Goal: Information Seeking & Learning: Learn about a topic

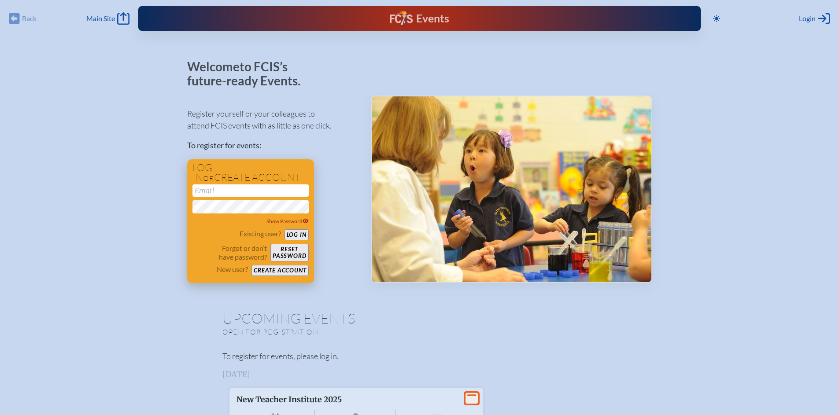
type input "[EMAIL_ADDRESS][DOMAIN_NAME]"
click at [293, 236] on button "Log in" at bounding box center [296, 234] width 24 height 11
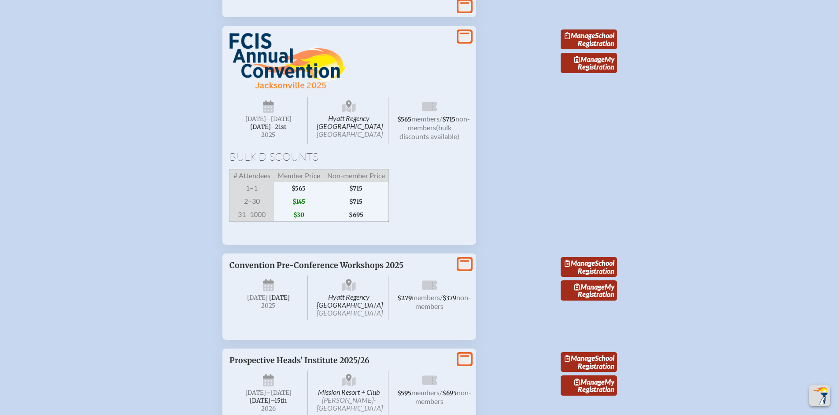
scroll to position [1579, 0]
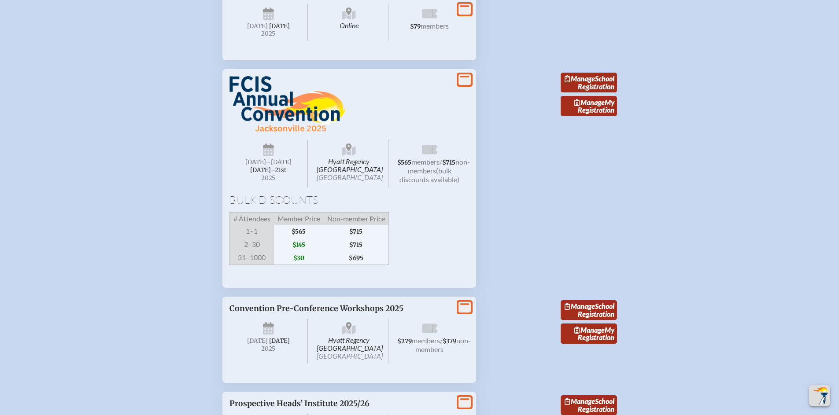
click at [465, 85] on icon at bounding box center [464, 79] width 12 height 11
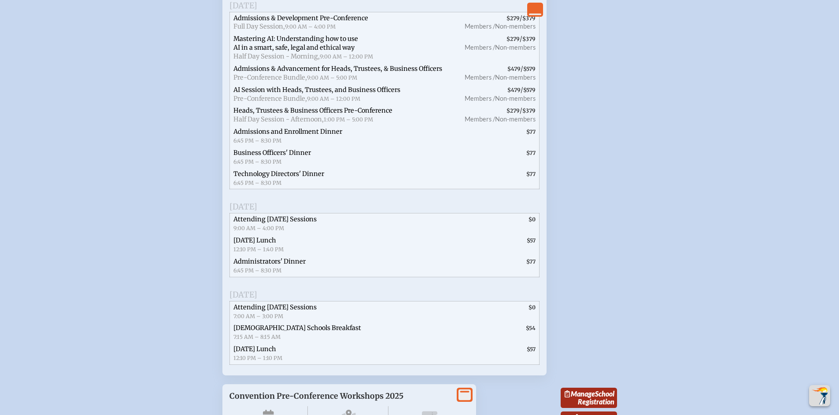
scroll to position [1924, 0]
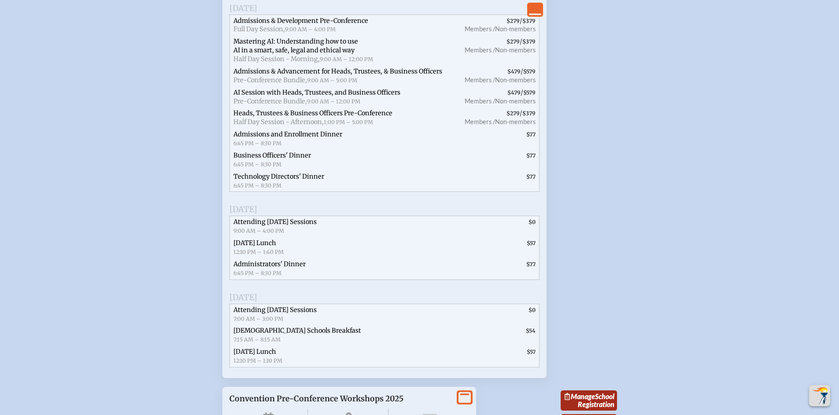
click at [531, 9] on icon "View Less" at bounding box center [535, 9] width 12 height 12
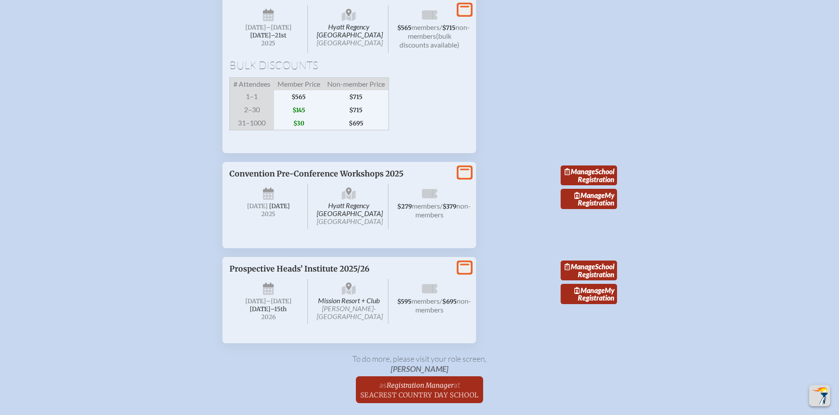
scroll to position [1704, 0]
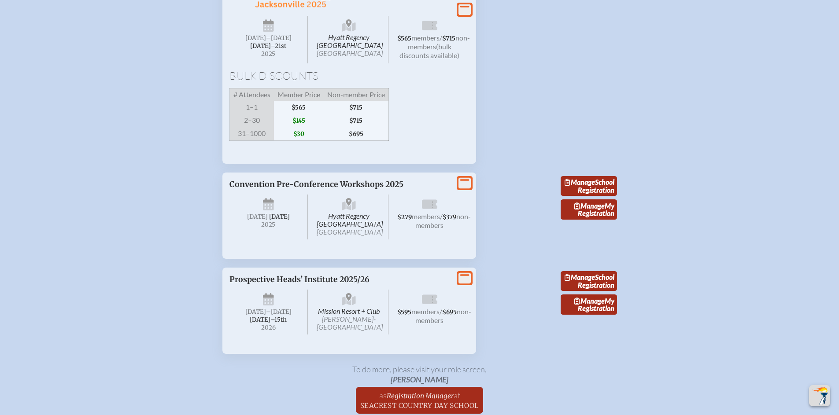
click at [464, 15] on icon at bounding box center [464, 9] width 12 height 11
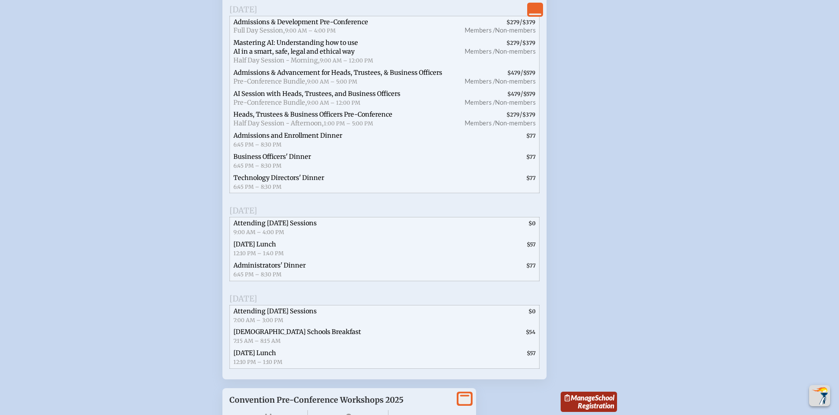
scroll to position [1923, 0]
drag, startPoint x: 235, startPoint y: 30, endPoint x: 335, endPoint y: 68, distance: 106.9
click at [339, 69] on div "Sessions [DATE] Admissions & Development Pre-Conference Full Day Session, 9:00 …" at bounding box center [384, 157] width 310 height 423
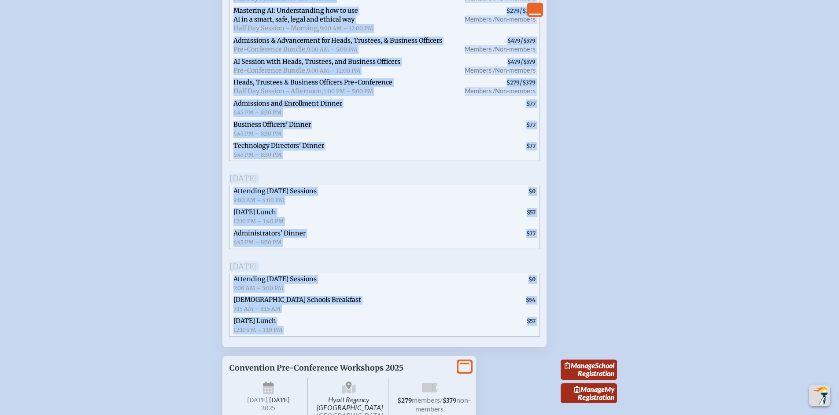
scroll to position [1971, 0]
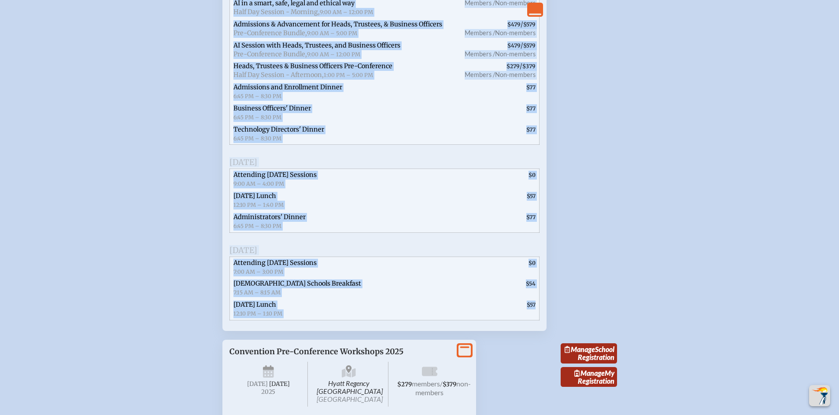
drag, startPoint x: 232, startPoint y: 27, endPoint x: 551, endPoint y: 354, distance: 456.5
click at [551, 354] on li "View Less Hyatt Regency [GEOGRAPHIC_DATA] [GEOGRAPHIC_DATA] [DATE] –[DATE]–⁠21s…" at bounding box center [420, 379] width 416 height 93
copy div "Loremips Dolorsita, Consecte 94ad, 5525 Elitseddoe & Temporincid Utl-Etdolorema…"
